Goal: Task Accomplishment & Management: Use online tool/utility

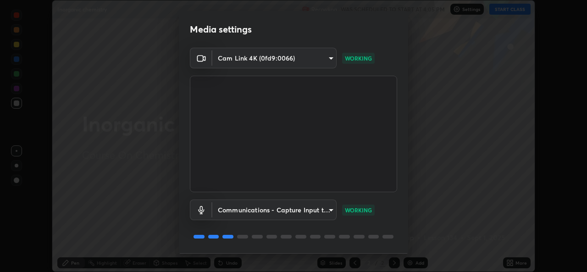
scroll to position [29, 0]
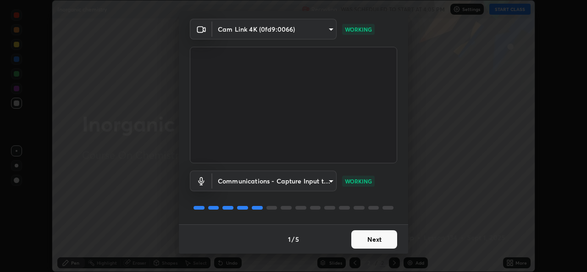
click at [367, 242] on button "Next" at bounding box center [374, 239] width 46 height 18
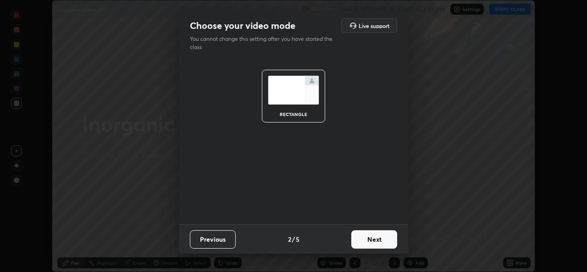
click at [366, 243] on button "Next" at bounding box center [374, 239] width 46 height 18
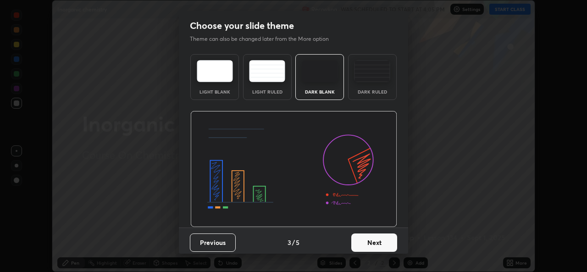
click at [372, 245] on button "Next" at bounding box center [374, 242] width 46 height 18
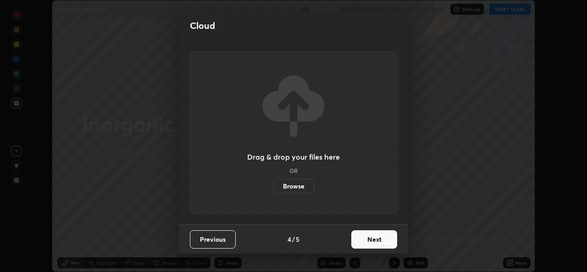
click at [362, 238] on button "Next" at bounding box center [374, 239] width 46 height 18
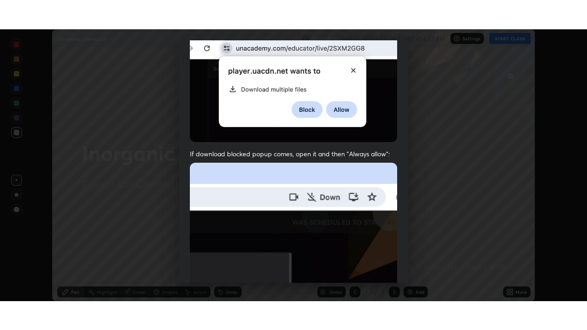
scroll to position [216, 0]
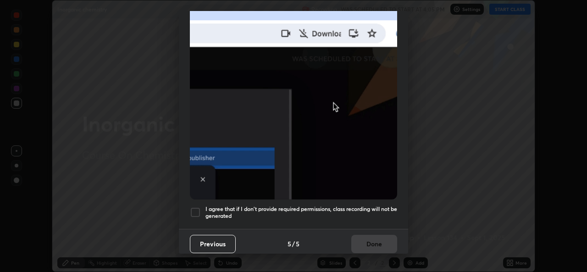
click at [195, 207] on div at bounding box center [195, 212] width 11 height 11
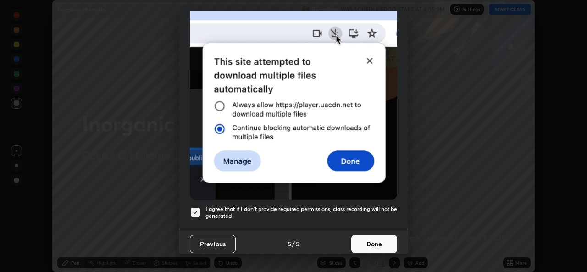
click at [362, 240] on button "Done" at bounding box center [374, 244] width 46 height 18
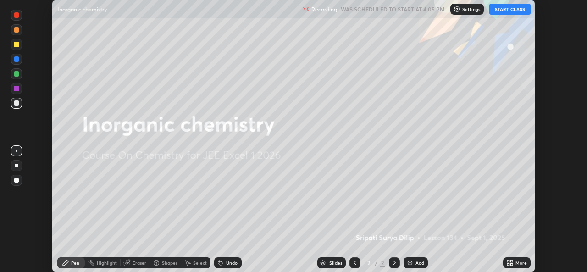
click at [515, 12] on button "START CLASS" at bounding box center [509, 9] width 41 height 11
click at [509, 263] on icon at bounding box center [509, 262] width 7 height 7
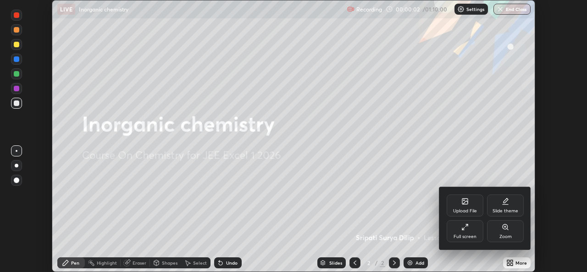
click at [463, 233] on div "Full screen" at bounding box center [464, 231] width 37 height 22
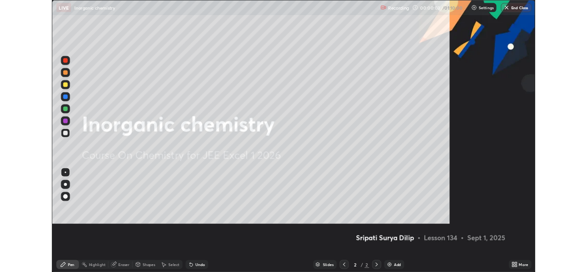
scroll to position [330, 587]
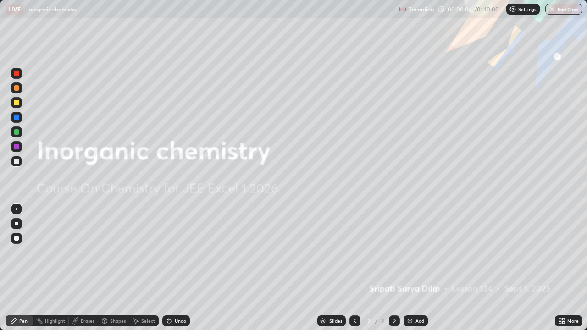
click at [409, 271] on img at bounding box center [409, 320] width 7 height 7
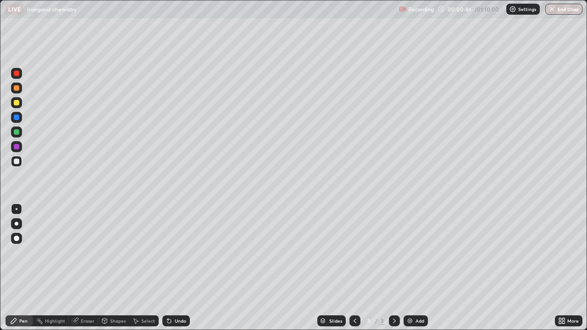
click at [17, 105] on div at bounding box center [16, 102] width 5 height 5
click at [16, 133] on div at bounding box center [16, 131] width 5 height 5
click at [17, 134] on div at bounding box center [16, 131] width 5 height 5
click at [16, 162] on div at bounding box center [16, 161] width 5 height 5
click at [17, 161] on div at bounding box center [16, 161] width 5 height 5
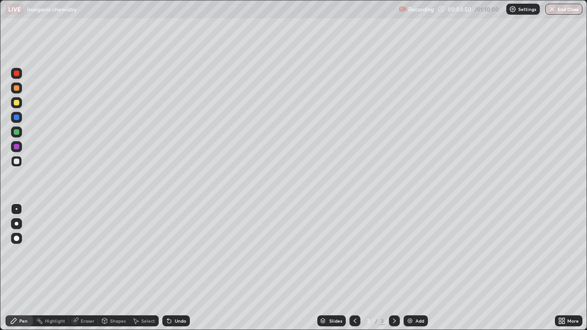
click at [409, 271] on img at bounding box center [409, 320] width 7 height 7
click at [18, 105] on div at bounding box center [16, 102] width 11 height 11
click at [16, 132] on div at bounding box center [16, 131] width 5 height 5
click at [354, 271] on icon at bounding box center [354, 320] width 7 height 7
click at [389, 271] on div at bounding box center [394, 320] width 11 height 11
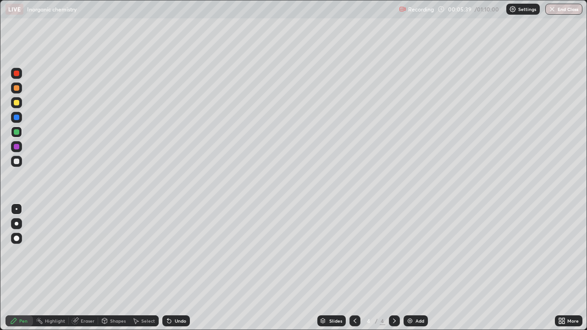
click at [408, 271] on img at bounding box center [409, 320] width 7 height 7
click at [167, 271] on icon at bounding box center [167, 318] width 1 height 1
click at [15, 147] on div at bounding box center [16, 146] width 5 height 5
click at [16, 148] on div at bounding box center [16, 146] width 5 height 5
click at [19, 106] on div at bounding box center [16, 102] width 11 height 11
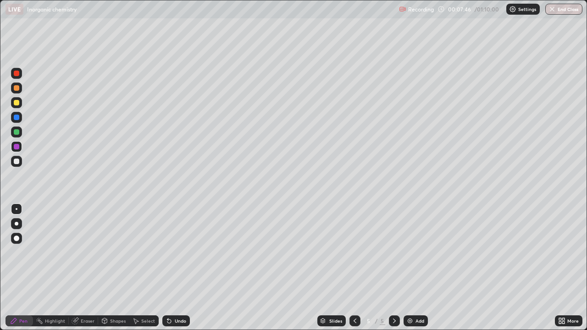
click at [18, 105] on div at bounding box center [16, 102] width 5 height 5
click at [17, 92] on div at bounding box center [16, 87] width 11 height 11
click at [411, 271] on img at bounding box center [409, 320] width 7 height 7
click at [169, 271] on icon at bounding box center [169, 321] width 4 height 4
click at [168, 271] on icon at bounding box center [169, 321] width 4 height 4
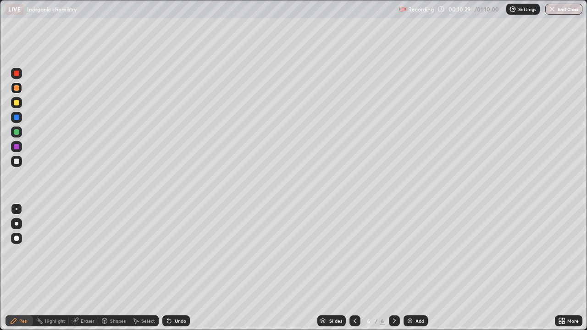
click at [168, 271] on icon at bounding box center [169, 321] width 4 height 4
click at [166, 271] on div "Undo" at bounding box center [175, 320] width 27 height 11
click at [16, 132] on div at bounding box center [16, 131] width 5 height 5
click at [17, 165] on div at bounding box center [16, 161] width 11 height 11
click at [16, 165] on div at bounding box center [16, 161] width 11 height 11
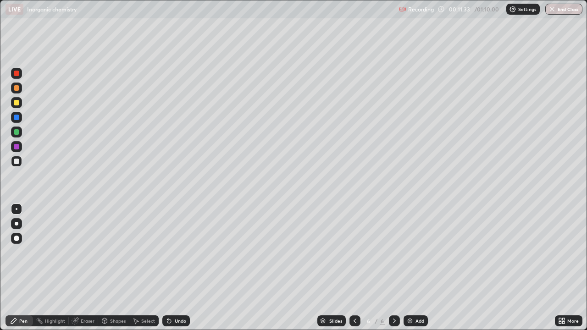
click at [18, 104] on div at bounding box center [16, 102] width 5 height 5
click at [16, 106] on div at bounding box center [16, 102] width 11 height 11
click at [19, 119] on div at bounding box center [16, 117] width 5 height 5
click at [18, 118] on div at bounding box center [16, 117] width 5 height 5
click at [17, 119] on div at bounding box center [16, 117] width 5 height 5
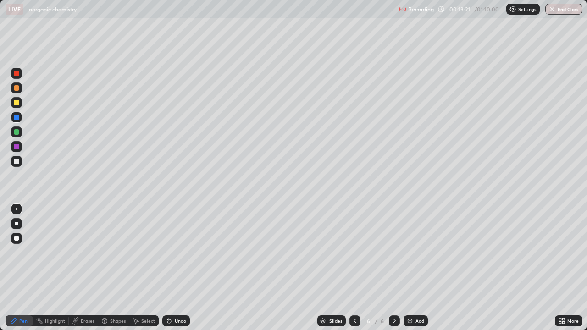
click at [16, 103] on div at bounding box center [16, 102] width 5 height 5
click at [16, 105] on div at bounding box center [16, 102] width 5 height 5
click at [17, 163] on div at bounding box center [16, 161] width 5 height 5
click at [16, 103] on div at bounding box center [16, 102] width 5 height 5
click at [408, 271] on div "Add" at bounding box center [415, 320] width 24 height 11
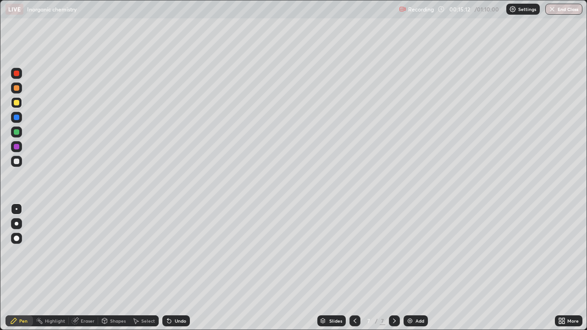
click at [407, 271] on div "Add" at bounding box center [415, 320] width 24 height 11
click at [354, 271] on icon at bounding box center [354, 320] width 7 height 7
click at [394, 271] on icon at bounding box center [394, 320] width 3 height 5
click at [17, 165] on div at bounding box center [16, 161] width 11 height 11
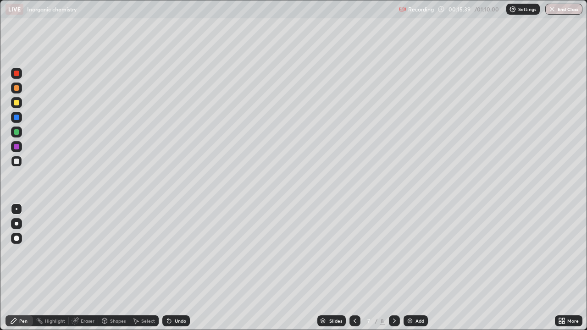
click at [16, 162] on div at bounding box center [16, 161] width 5 height 5
click at [17, 134] on div at bounding box center [16, 131] width 5 height 5
click at [16, 132] on div at bounding box center [16, 131] width 5 height 5
click at [16, 103] on div at bounding box center [16, 102] width 5 height 5
click at [15, 163] on div at bounding box center [16, 161] width 5 height 5
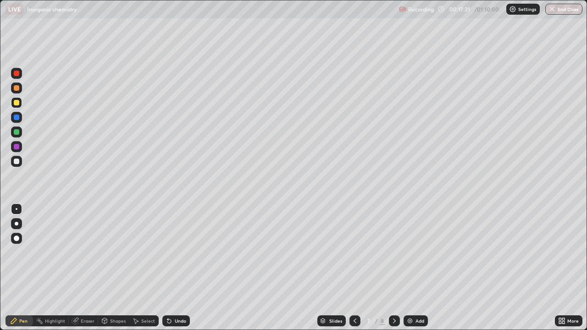
click at [16, 163] on div at bounding box center [16, 161] width 5 height 5
click at [393, 271] on icon at bounding box center [393, 320] width 7 height 7
click at [16, 103] on div at bounding box center [16, 102] width 5 height 5
click at [353, 271] on div at bounding box center [354, 320] width 11 height 11
click at [393, 271] on icon at bounding box center [393, 320] width 7 height 7
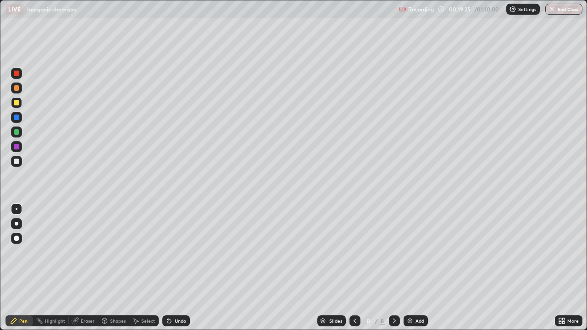
click at [18, 90] on div at bounding box center [16, 87] width 5 height 5
click at [16, 92] on div at bounding box center [16, 87] width 11 height 11
click at [169, 271] on icon at bounding box center [169, 321] width 4 height 4
click at [16, 162] on div at bounding box center [16, 161] width 5 height 5
click at [18, 163] on div at bounding box center [16, 161] width 5 height 5
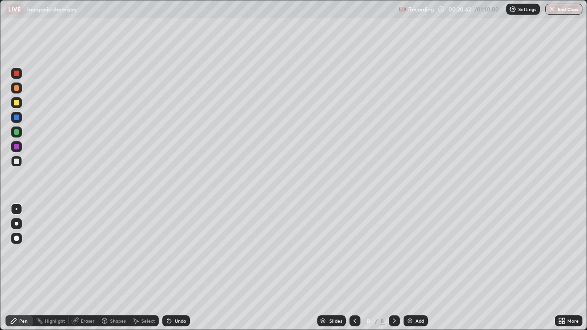
click at [16, 132] on div at bounding box center [16, 131] width 5 height 5
click at [18, 134] on div at bounding box center [16, 131] width 5 height 5
click at [15, 162] on div at bounding box center [16, 161] width 5 height 5
click at [16, 162] on div at bounding box center [16, 161] width 5 height 5
click at [18, 104] on div at bounding box center [16, 102] width 5 height 5
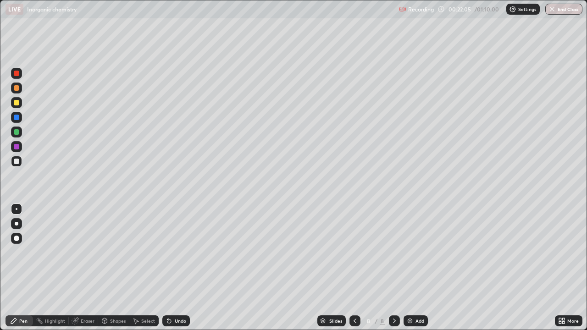
click at [16, 106] on div at bounding box center [16, 102] width 11 height 11
click at [16, 148] on div at bounding box center [16, 146] width 5 height 5
click at [18, 147] on div at bounding box center [16, 146] width 5 height 5
click at [409, 271] on img at bounding box center [409, 320] width 7 height 7
click at [19, 103] on div at bounding box center [16, 102] width 5 height 5
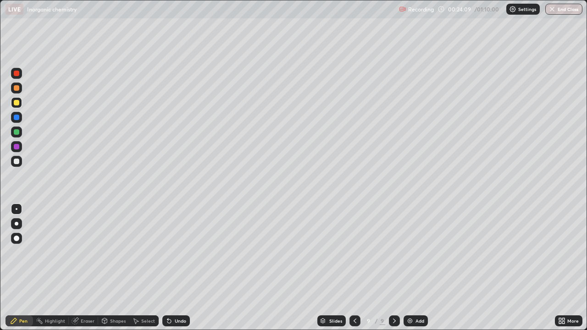
click at [16, 103] on div at bounding box center [16, 102] width 5 height 5
click at [354, 271] on icon at bounding box center [354, 320] width 7 height 7
click at [393, 271] on icon at bounding box center [393, 320] width 7 height 7
click at [408, 271] on img at bounding box center [409, 320] width 7 height 7
click at [350, 271] on div at bounding box center [354, 320] width 11 height 11
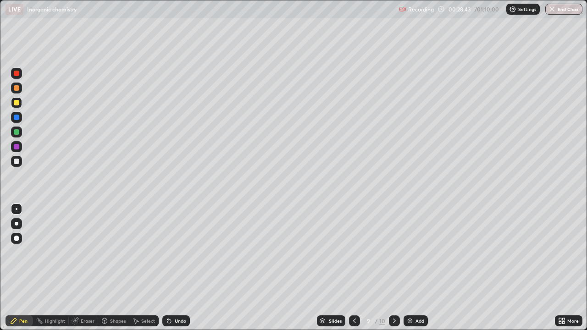
click at [399, 271] on div at bounding box center [394, 320] width 11 height 11
click at [16, 132] on div at bounding box center [16, 131] width 5 height 5
click at [16, 162] on div at bounding box center [16, 161] width 5 height 5
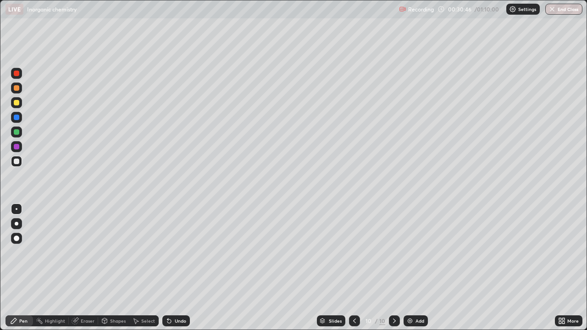
click at [16, 132] on div at bounding box center [16, 131] width 5 height 5
click at [351, 271] on icon at bounding box center [354, 320] width 7 height 7
click at [393, 271] on icon at bounding box center [394, 320] width 3 height 5
click at [407, 271] on img at bounding box center [409, 320] width 7 height 7
click at [17, 163] on div at bounding box center [16, 161] width 5 height 5
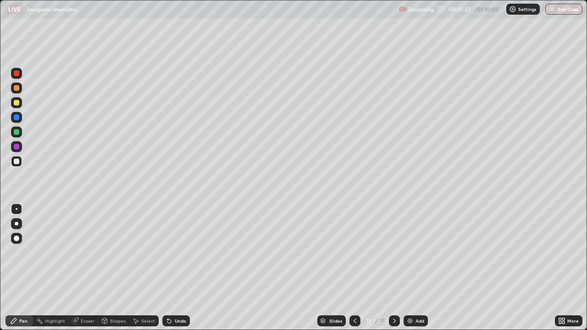
click at [350, 271] on div at bounding box center [354, 320] width 11 height 11
click at [392, 271] on icon at bounding box center [393, 320] width 7 height 7
click at [18, 104] on div at bounding box center [16, 102] width 5 height 5
click at [17, 104] on div at bounding box center [16, 102] width 5 height 5
click at [16, 162] on div at bounding box center [16, 161] width 5 height 5
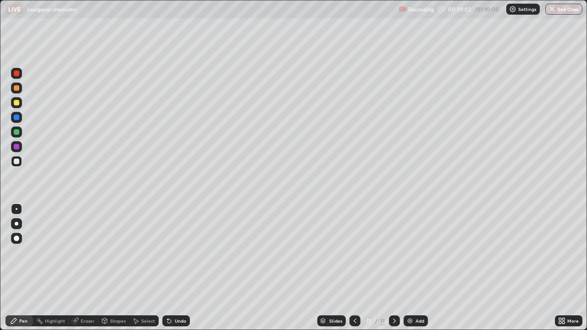
click at [17, 165] on div at bounding box center [16, 161] width 11 height 11
click at [16, 135] on div at bounding box center [16, 131] width 11 height 11
click at [18, 134] on div at bounding box center [16, 131] width 11 height 11
click at [16, 148] on div at bounding box center [16, 146] width 5 height 5
click at [16, 106] on div at bounding box center [16, 102] width 11 height 11
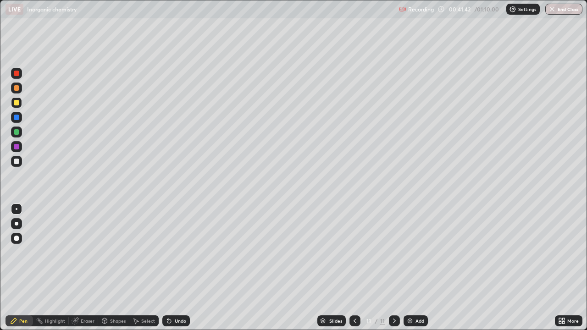
click at [17, 106] on div at bounding box center [16, 102] width 11 height 11
click at [18, 91] on div at bounding box center [16, 87] width 11 height 11
click at [16, 162] on div at bounding box center [16, 161] width 5 height 5
click at [167, 271] on icon at bounding box center [167, 318] width 1 height 1
click at [16, 104] on div at bounding box center [16, 102] width 5 height 5
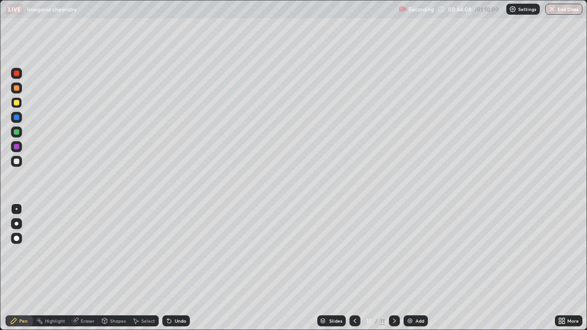
click at [16, 104] on div at bounding box center [16, 102] width 5 height 5
click at [410, 271] on img at bounding box center [409, 320] width 7 height 7
click at [21, 90] on div at bounding box center [16, 87] width 11 height 11
click at [19, 90] on div at bounding box center [16, 87] width 11 height 11
click at [16, 132] on div at bounding box center [16, 131] width 5 height 5
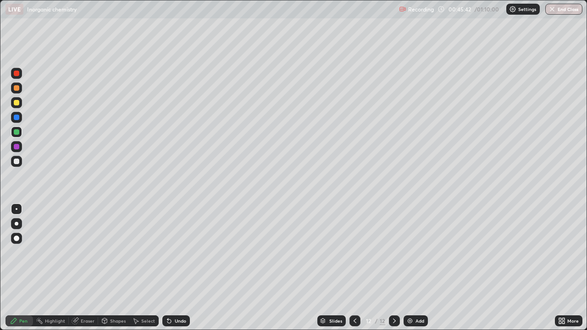
click at [16, 135] on div at bounding box center [16, 131] width 11 height 11
click at [18, 163] on div at bounding box center [16, 161] width 5 height 5
click at [16, 162] on div at bounding box center [16, 161] width 5 height 5
click at [15, 103] on div at bounding box center [16, 102] width 5 height 5
click at [16, 104] on div at bounding box center [16, 102] width 5 height 5
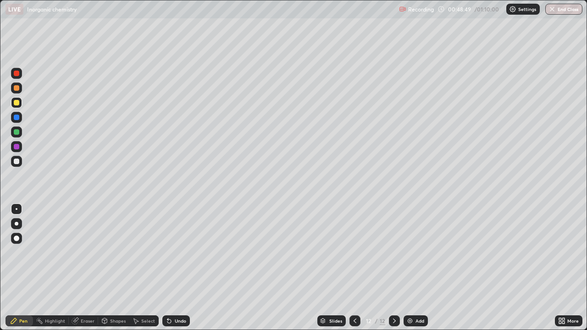
click at [16, 134] on div at bounding box center [16, 131] width 5 height 5
click at [16, 132] on div at bounding box center [16, 131] width 5 height 5
click at [16, 145] on div at bounding box center [16, 146] width 5 height 5
click at [15, 148] on div at bounding box center [16, 146] width 5 height 5
click at [410, 271] on img at bounding box center [409, 320] width 7 height 7
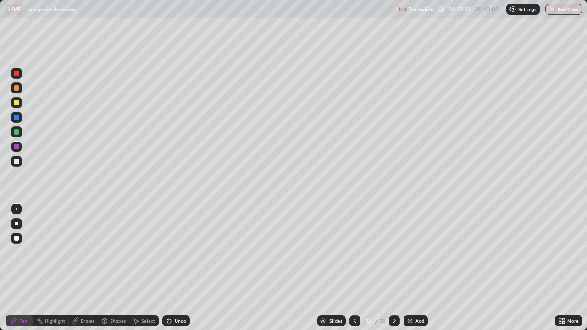
click at [18, 90] on div at bounding box center [16, 87] width 5 height 5
click at [17, 92] on div at bounding box center [16, 87] width 11 height 11
click at [16, 132] on div at bounding box center [16, 131] width 5 height 5
click at [17, 132] on div at bounding box center [16, 131] width 5 height 5
click at [16, 162] on div at bounding box center [16, 161] width 5 height 5
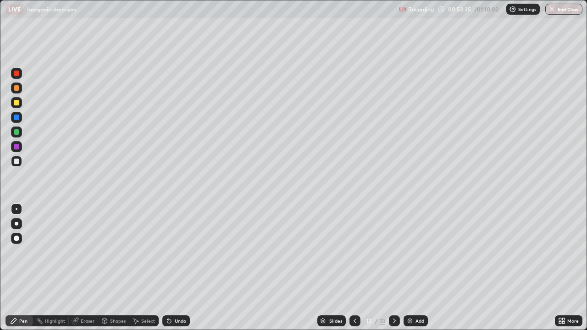
click at [16, 164] on div at bounding box center [16, 161] width 5 height 5
click at [18, 78] on div at bounding box center [16, 73] width 11 height 11
click at [17, 77] on div at bounding box center [16, 73] width 11 height 11
click at [16, 132] on div at bounding box center [16, 131] width 5 height 5
click at [18, 164] on div at bounding box center [16, 161] width 5 height 5
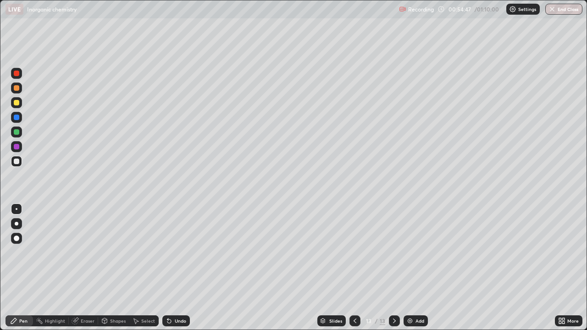
click at [17, 134] on div at bounding box center [16, 131] width 5 height 5
click at [19, 104] on div at bounding box center [16, 102] width 5 height 5
click at [18, 104] on div at bounding box center [16, 102] width 5 height 5
click at [18, 166] on div at bounding box center [16, 161] width 11 height 11
click at [16, 162] on div at bounding box center [16, 161] width 5 height 5
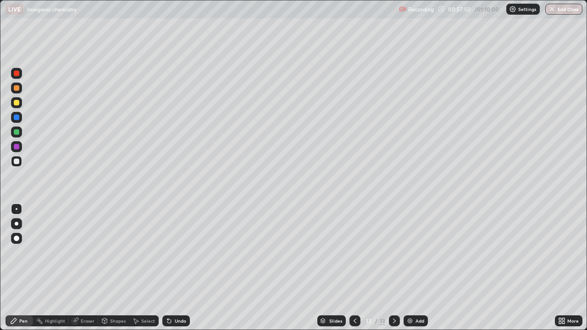
click at [18, 90] on div at bounding box center [16, 87] width 11 height 11
click at [16, 88] on div at bounding box center [16, 87] width 5 height 5
click at [394, 271] on icon at bounding box center [394, 320] width 3 height 5
click at [408, 271] on img at bounding box center [409, 320] width 7 height 7
click at [15, 161] on div at bounding box center [16, 161] width 5 height 5
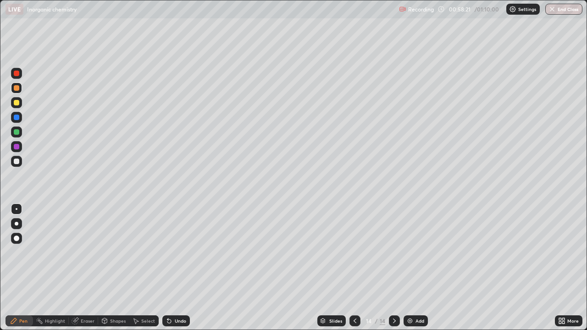
click at [15, 164] on div at bounding box center [16, 161] width 5 height 5
click at [17, 135] on div at bounding box center [16, 131] width 11 height 11
click at [17, 161] on div at bounding box center [16, 161] width 5 height 5
click at [17, 162] on div at bounding box center [16, 161] width 5 height 5
click at [16, 134] on div at bounding box center [16, 131] width 5 height 5
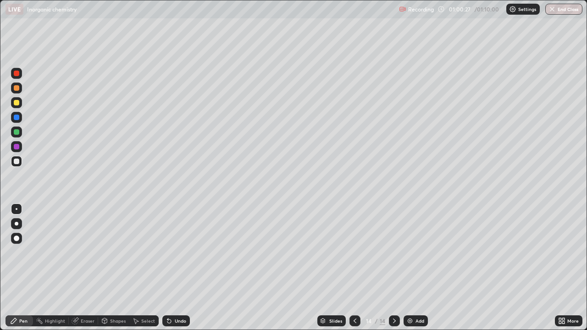
click at [17, 132] on div at bounding box center [16, 131] width 5 height 5
click at [561, 7] on button "End Class" at bounding box center [563, 9] width 37 height 11
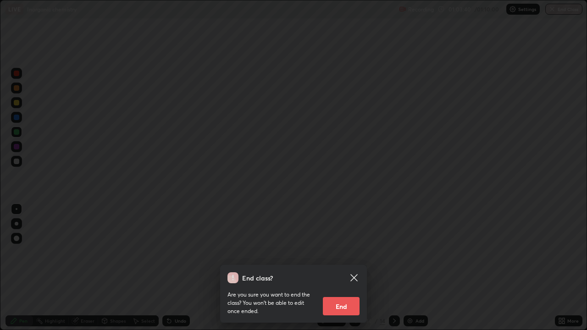
click at [344, 271] on button "End" at bounding box center [341, 306] width 37 height 18
click at [346, 271] on div "End class? Are you sure you want to end the class? You won’t be able to edit on…" at bounding box center [293, 165] width 587 height 330
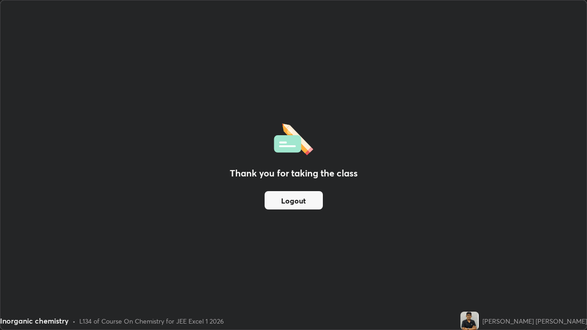
click at [319, 199] on button "Logout" at bounding box center [293, 200] width 58 height 18
click at [315, 200] on button "Logout" at bounding box center [293, 200] width 58 height 18
click at [313, 201] on button "Logout" at bounding box center [293, 200] width 58 height 18
click at [310, 200] on button "Logout" at bounding box center [293, 200] width 58 height 18
click at [307, 202] on button "Logout" at bounding box center [293, 200] width 58 height 18
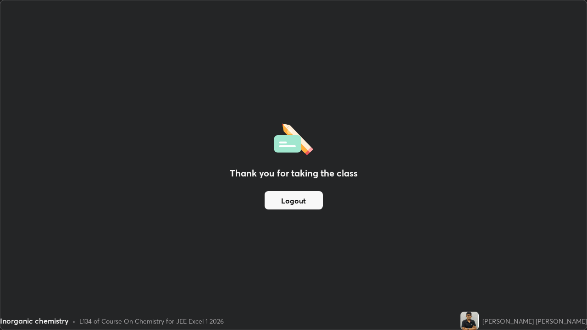
click at [307, 204] on button "Logout" at bounding box center [293, 200] width 58 height 18
click at [307, 205] on button "Logout" at bounding box center [293, 200] width 58 height 18
click at [316, 200] on button "Logout" at bounding box center [293, 200] width 58 height 18
click at [314, 200] on button "Logout" at bounding box center [293, 200] width 58 height 18
click at [313, 203] on button "Logout" at bounding box center [293, 200] width 58 height 18
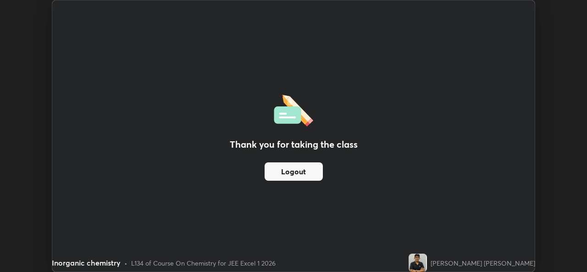
scroll to position [45553, 45239]
